Goal: Task Accomplishment & Management: Manage account settings

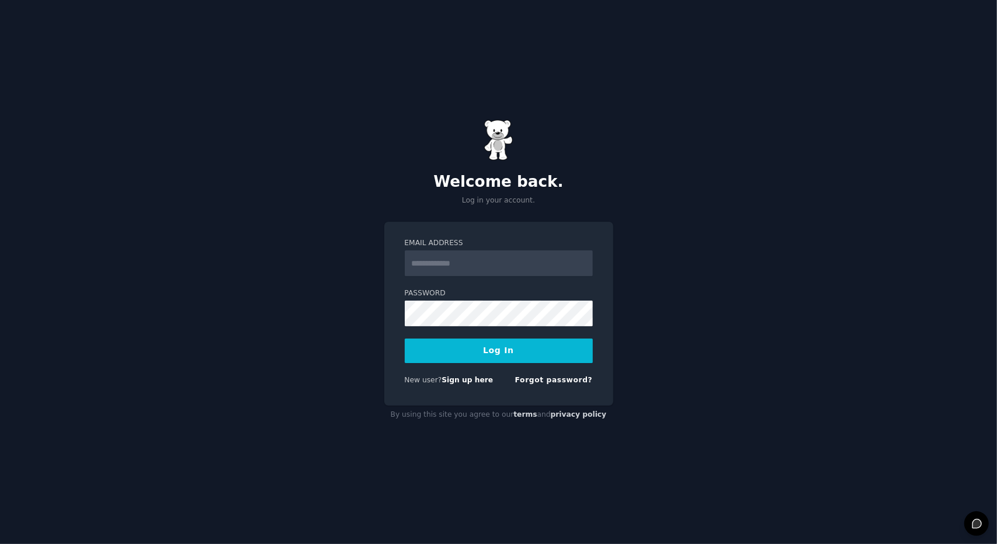
click at [463, 270] on input "Email Address" at bounding box center [499, 264] width 188 height 26
click at [467, 265] on input "Email Address" at bounding box center [499, 264] width 188 height 26
paste input "**********"
type input "**********"
click at [504, 343] on button "Log In" at bounding box center [499, 351] width 188 height 25
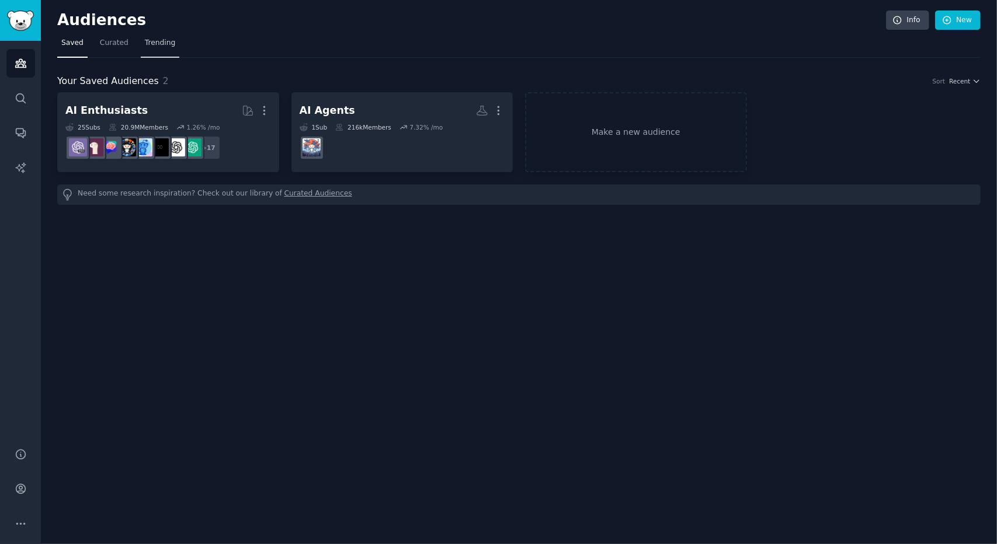
click at [154, 39] on span "Trending" at bounding box center [160, 43] width 30 height 11
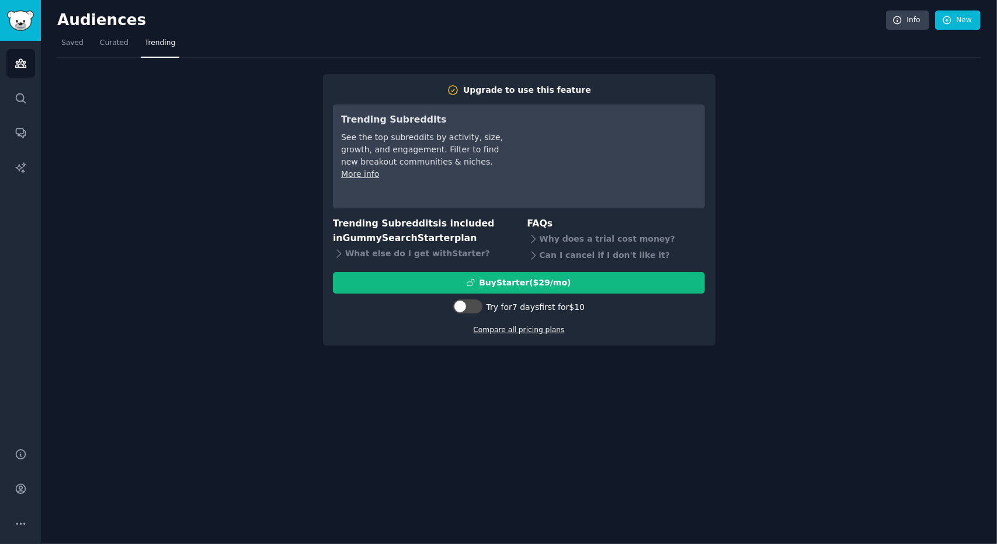
click at [543, 326] on link "Compare all pricing plans" at bounding box center [518, 330] width 91 height 8
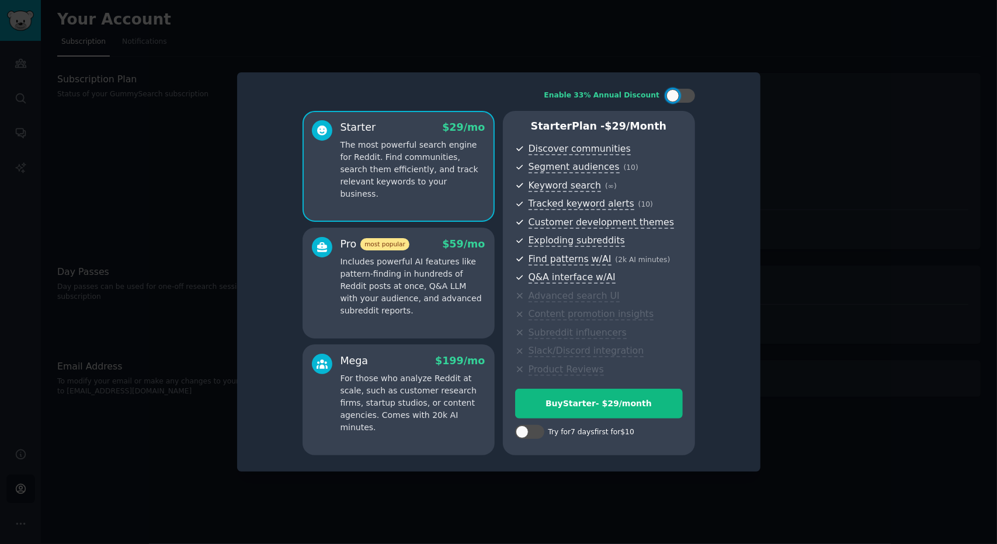
click at [862, 265] on div at bounding box center [498, 272] width 997 height 544
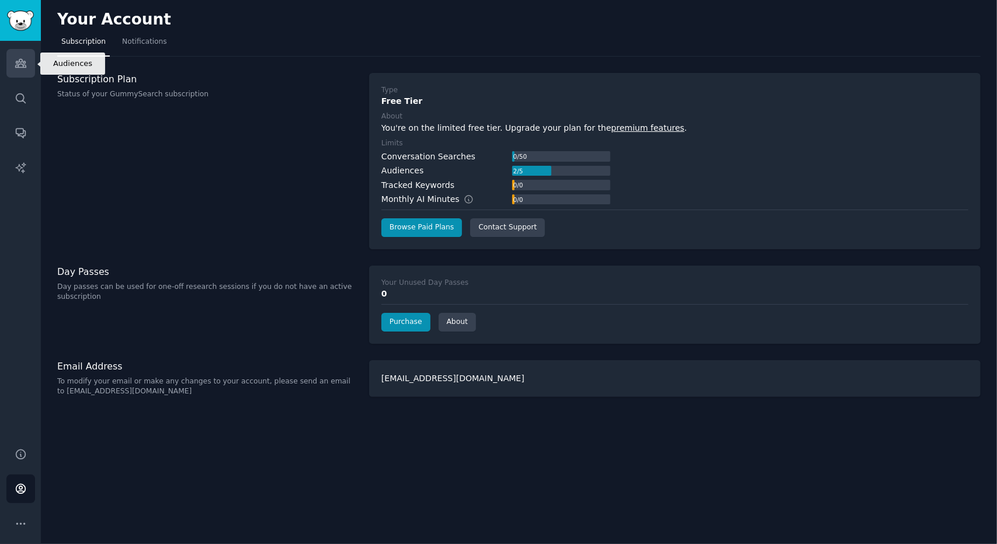
click at [26, 69] on icon "Sidebar" at bounding box center [21, 63] width 12 height 12
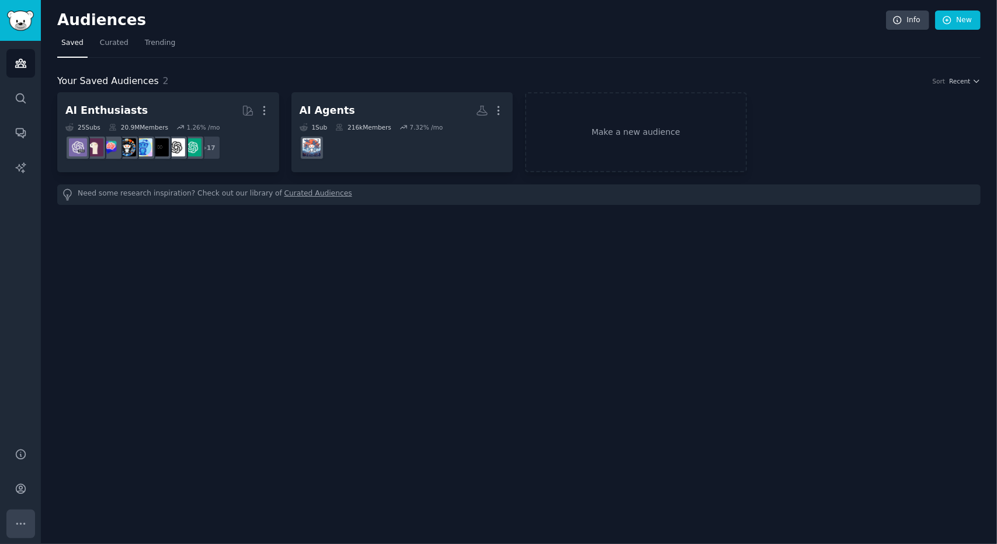
click at [27, 519] on button "More" at bounding box center [20, 524] width 29 height 29
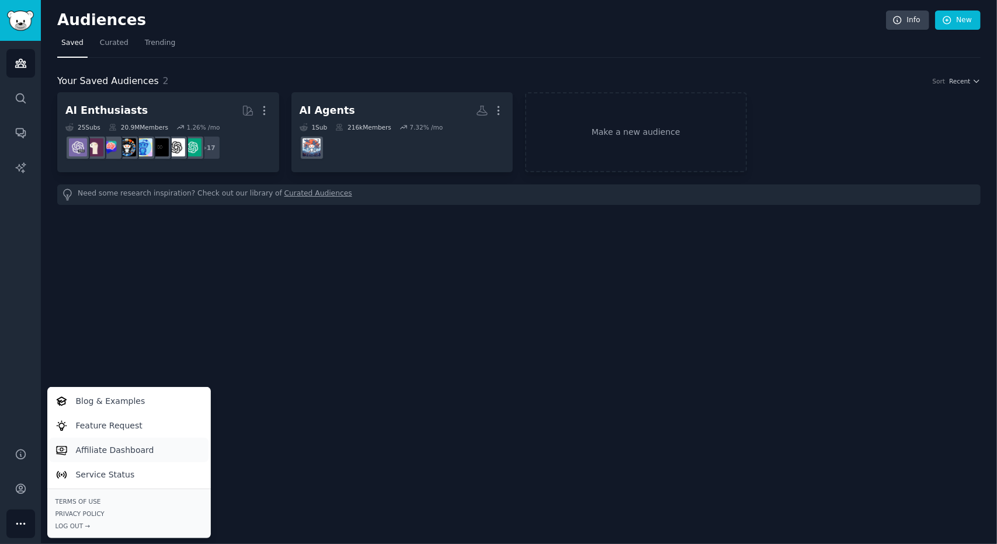
click at [118, 455] on p "Affiliate Dashboard" at bounding box center [115, 451] width 78 height 12
